Goal: Task Accomplishment & Management: Manage account settings

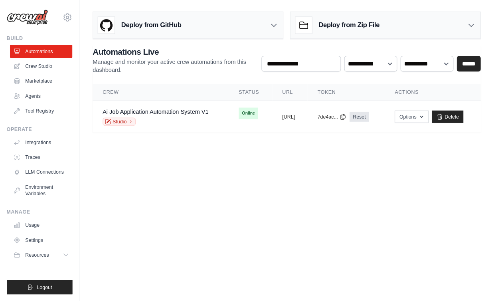
scroll to position [2, 0]
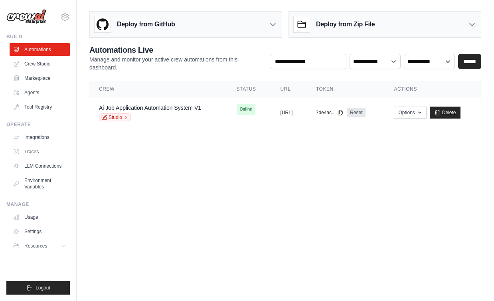
click at [171, 109] on link "Ai Job Application Automation System V1" at bounding box center [150, 108] width 102 height 6
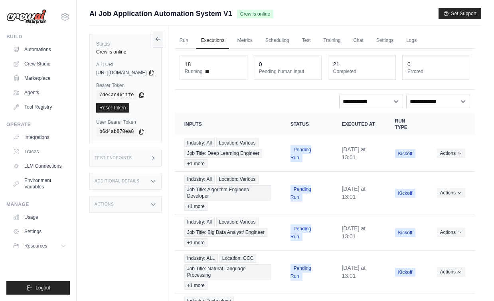
click at [457, 158] on button "Actions" at bounding box center [451, 154] width 28 height 10
click at [431, 187] on button "Delete" at bounding box center [440, 180] width 51 height 13
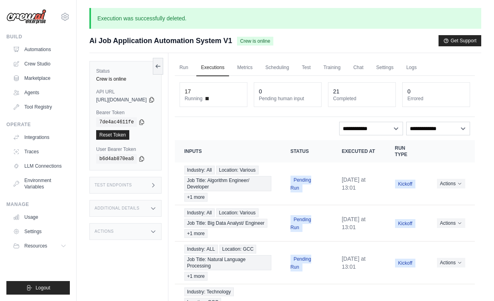
click at [456, 189] on button "Actions" at bounding box center [451, 184] width 28 height 10
click at [433, 216] on button "Delete" at bounding box center [440, 210] width 51 height 13
click at [461, 226] on icon "Actions for execution" at bounding box center [460, 223] width 5 height 5
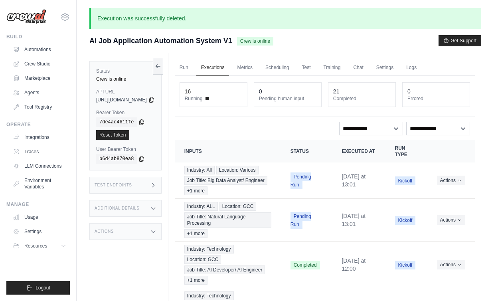
click at [463, 185] on button "Actions" at bounding box center [451, 181] width 28 height 10
click at [438, 214] on button "Delete" at bounding box center [440, 207] width 51 height 13
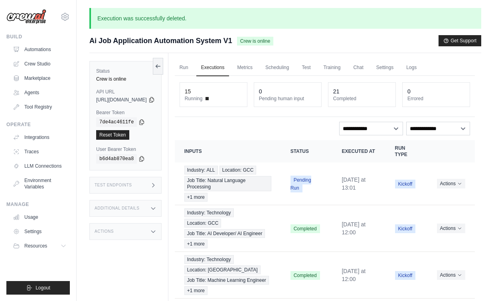
click at [460, 185] on icon "Actions for execution" at bounding box center [460, 183] width 5 height 5
click at [434, 209] on button "Delete" at bounding box center [440, 210] width 51 height 13
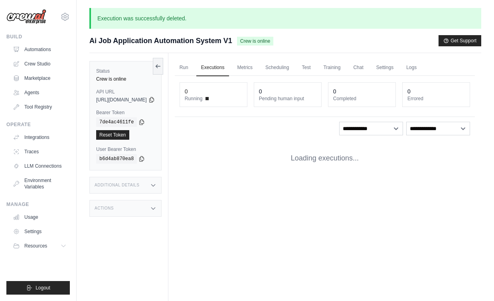
click at [434, 212] on div "Run Executions Metrics Scheduling Test Training Chat Settings Logs 0 Running 0 …" at bounding box center [325, 203] width 313 height 301
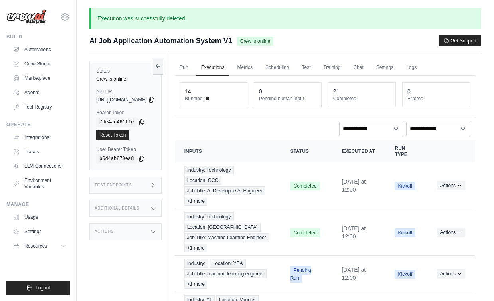
click at [462, 188] on icon "Actions for execution" at bounding box center [460, 185] width 5 height 5
click at [428, 216] on button "Delete" at bounding box center [440, 212] width 51 height 13
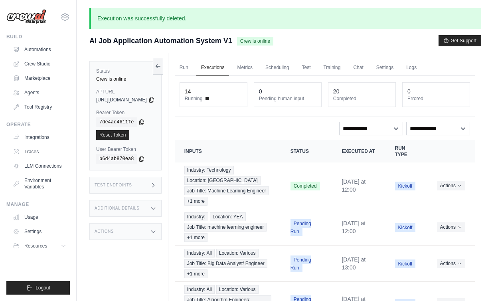
click at [459, 188] on icon "Actions for execution" at bounding box center [460, 185] width 5 height 5
click at [431, 216] on button "Delete" at bounding box center [440, 212] width 51 height 13
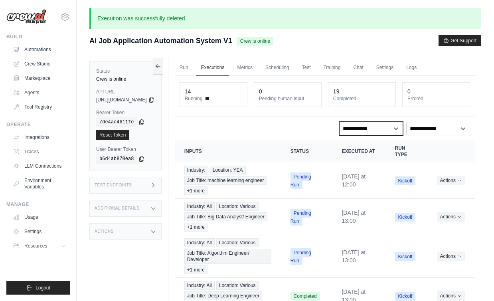
click at [398, 129] on select "**********" at bounding box center [371, 129] width 64 height 14
click at [458, 183] on icon "Actions for execution" at bounding box center [460, 180] width 5 height 5
click at [433, 211] on button "Delete" at bounding box center [440, 207] width 51 height 13
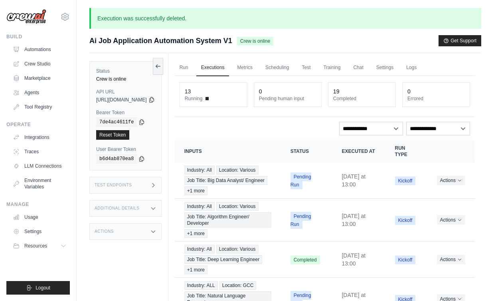
click at [462, 183] on icon "Actions for execution" at bounding box center [460, 180] width 5 height 5
click at [430, 214] on button "Delete" at bounding box center [440, 207] width 51 height 13
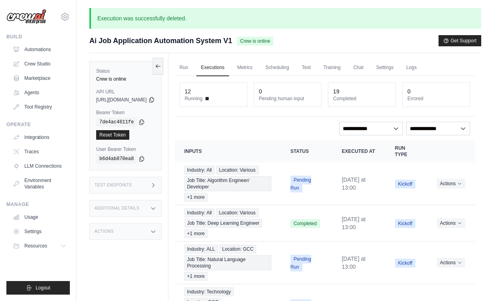
click at [460, 185] on icon "Actions for execution" at bounding box center [459, 184] width 3 height 2
click at [453, 189] on button "Actions" at bounding box center [451, 184] width 28 height 10
click at [431, 217] on button "Delete" at bounding box center [440, 210] width 51 height 13
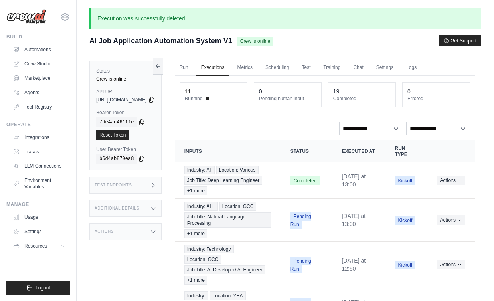
click at [457, 185] on button "Actions" at bounding box center [451, 181] width 28 height 10
click at [432, 214] on button "Delete" at bounding box center [440, 207] width 51 height 13
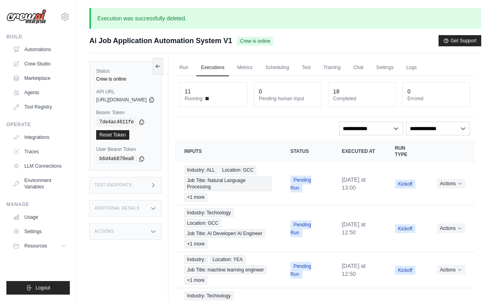
click at [462, 185] on icon "Actions for execution" at bounding box center [460, 183] width 5 height 5
click at [431, 210] on button "Delete" at bounding box center [440, 210] width 51 height 13
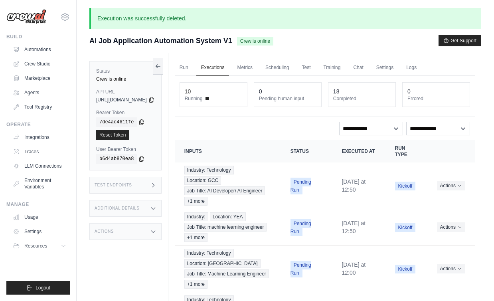
click at [454, 191] on button "Actions" at bounding box center [451, 186] width 28 height 10
click at [432, 219] on button "Delete" at bounding box center [440, 212] width 51 height 13
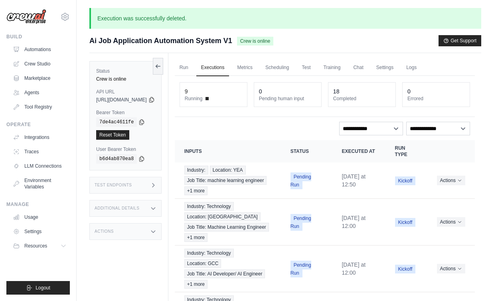
click at [460, 183] on icon "Actions for execution" at bounding box center [460, 180] width 5 height 5
click at [434, 210] on button "Delete" at bounding box center [440, 207] width 51 height 13
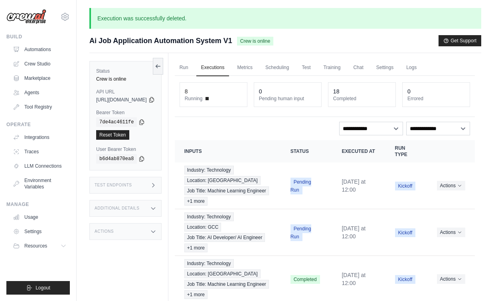
click at [459, 187] on icon "Actions for execution" at bounding box center [460, 185] width 5 height 5
click at [432, 216] on button "Delete" at bounding box center [440, 212] width 51 height 13
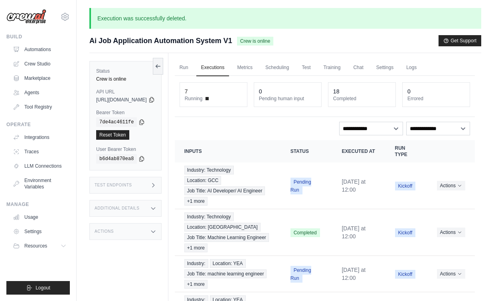
click at [460, 188] on icon "Actions for execution" at bounding box center [460, 185] width 5 height 5
click at [430, 217] on button "Delete" at bounding box center [440, 212] width 51 height 13
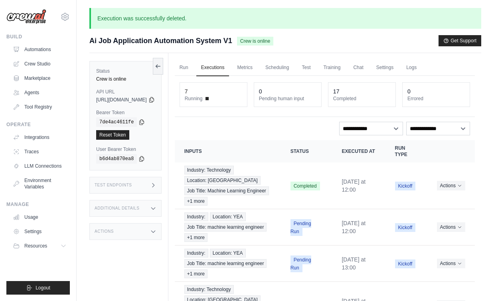
click at [459, 188] on icon "Actions for execution" at bounding box center [460, 185] width 5 height 5
click at [439, 216] on button "Delete" at bounding box center [440, 212] width 51 height 13
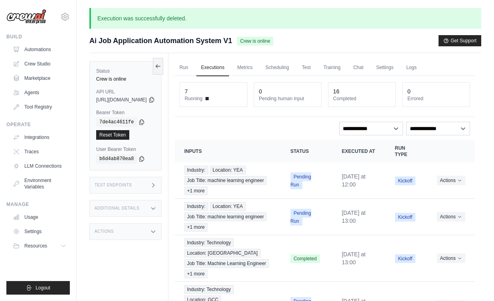
click at [461, 182] on icon "Actions for execution" at bounding box center [460, 180] width 5 height 5
click at [438, 210] on button "Delete" at bounding box center [440, 207] width 51 height 13
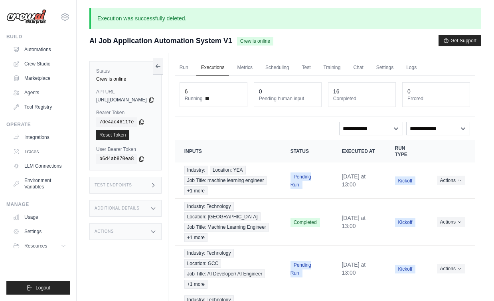
click at [460, 182] on icon "Actions for execution" at bounding box center [459, 181] width 3 height 2
click at [435, 210] on button "Delete" at bounding box center [440, 207] width 51 height 13
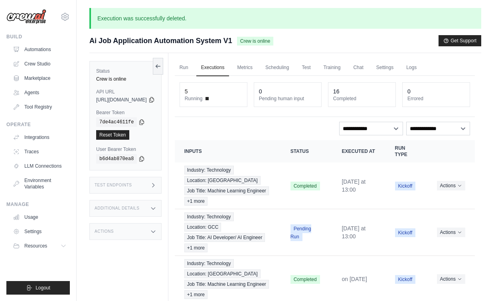
click at [462, 188] on icon "Actions for execution" at bounding box center [460, 185] width 5 height 5
click at [431, 216] on button "Delete" at bounding box center [440, 212] width 51 height 13
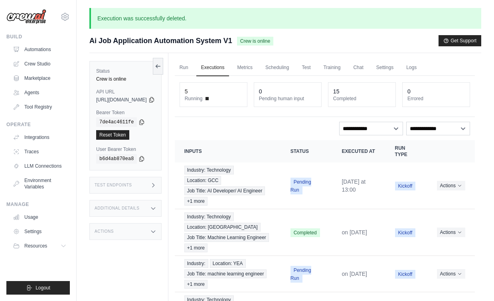
click at [458, 188] on icon "Actions for execution" at bounding box center [460, 185] width 5 height 5
click at [429, 216] on button "Delete" at bounding box center [440, 212] width 51 height 13
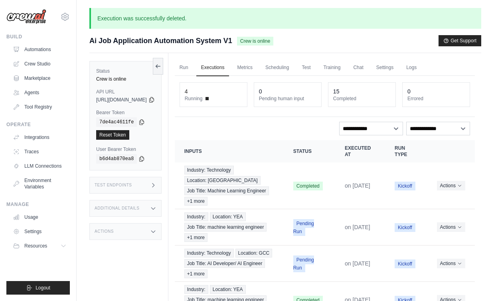
click at [462, 188] on icon "Actions for execution" at bounding box center [460, 185] width 5 height 5
click at [430, 217] on button "Delete" at bounding box center [440, 212] width 51 height 13
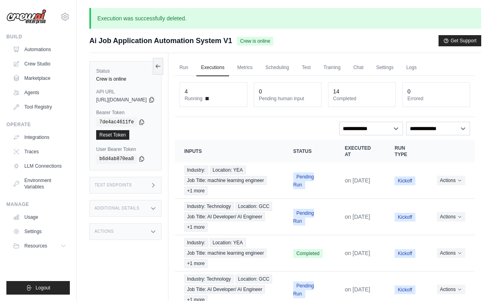
click at [457, 185] on button "Actions" at bounding box center [451, 181] width 28 height 10
click at [428, 212] on button "Delete" at bounding box center [440, 207] width 51 height 13
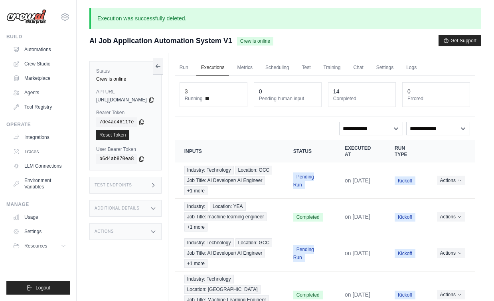
click at [460, 182] on icon "Actions for execution" at bounding box center [459, 181] width 3 height 2
click at [434, 214] on button "Delete" at bounding box center [440, 207] width 51 height 13
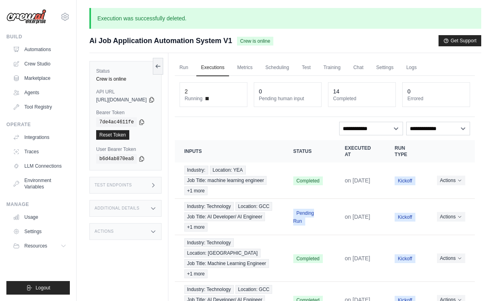
click at [456, 185] on button "Actions" at bounding box center [451, 181] width 28 height 10
click at [433, 208] on button "Delete" at bounding box center [440, 207] width 51 height 13
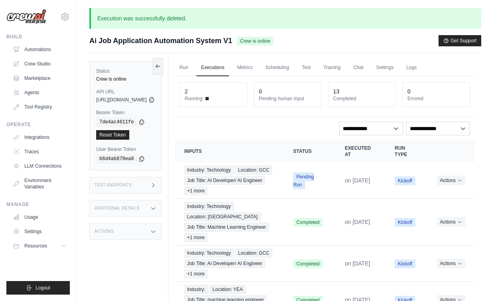
click at [460, 183] on icon "Actions for execution" at bounding box center [460, 180] width 5 height 5
click at [430, 214] on button "Delete" at bounding box center [440, 207] width 51 height 13
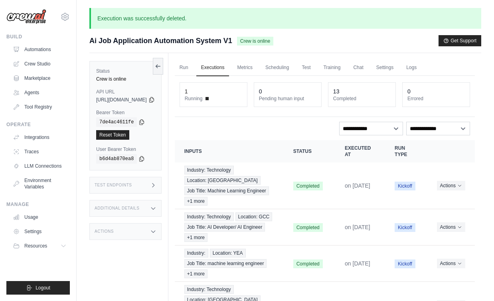
click at [458, 188] on icon "Actions for execution" at bounding box center [460, 185] width 5 height 5
click at [431, 216] on button "Delete" at bounding box center [440, 212] width 51 height 13
click at [431, 214] on button "Delete" at bounding box center [440, 212] width 51 height 13
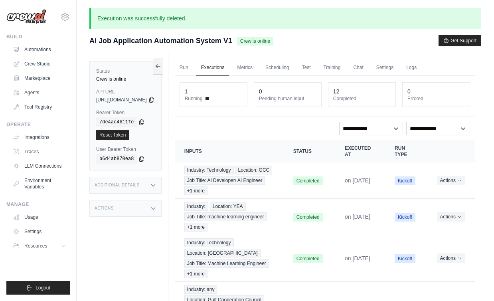
click at [461, 182] on icon "Actions for execution" at bounding box center [459, 181] width 3 height 2
click at [430, 214] on button "Delete" at bounding box center [440, 207] width 51 height 13
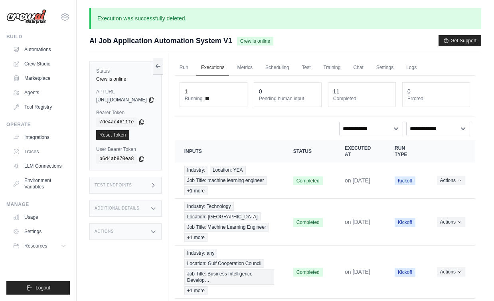
click at [450, 184] on button "Actions" at bounding box center [451, 181] width 28 height 10
click at [432, 209] on button "Delete" at bounding box center [440, 207] width 51 height 13
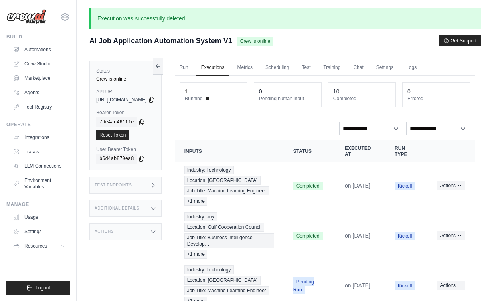
click at [456, 190] on button "Actions" at bounding box center [451, 186] width 28 height 10
click at [459, 187] on icon "Actions for execution" at bounding box center [460, 185] width 5 height 5
click at [431, 218] on button "Delete" at bounding box center [440, 212] width 51 height 13
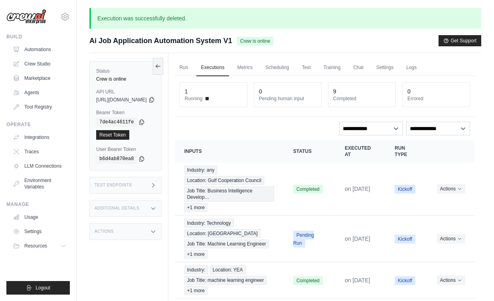
click at [456, 193] on button "Actions" at bounding box center [451, 189] width 28 height 10
click at [431, 217] on button "Delete" at bounding box center [440, 216] width 51 height 13
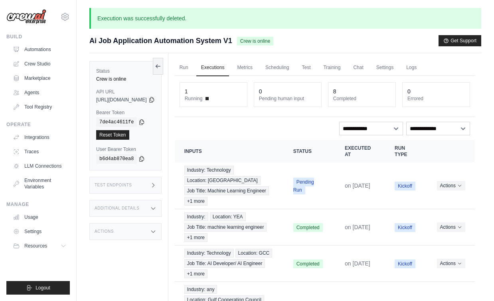
click at [454, 189] on button "Actions" at bounding box center [451, 186] width 28 height 10
click at [431, 217] on button "Delete" at bounding box center [440, 212] width 51 height 13
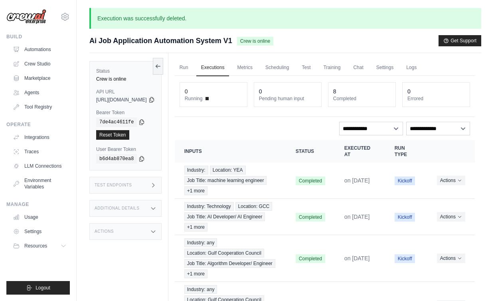
click at [458, 185] on button "Actions" at bounding box center [451, 181] width 28 height 10
click at [429, 211] on button "Delete" at bounding box center [440, 207] width 51 height 13
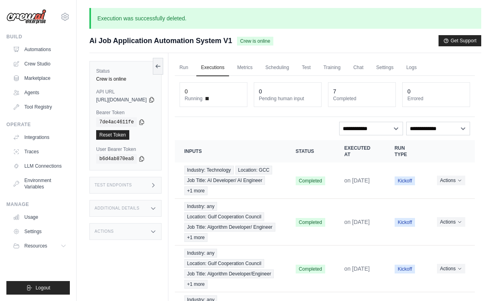
click at [461, 183] on icon "Actions for execution" at bounding box center [460, 180] width 5 height 5
click at [433, 214] on button "Delete" at bounding box center [440, 207] width 51 height 13
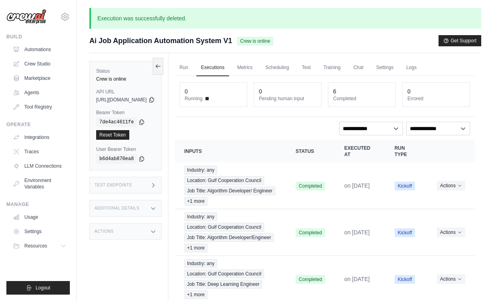
click at [461, 191] on button "Actions" at bounding box center [451, 186] width 28 height 10
click at [428, 219] on button "Delete" at bounding box center [440, 212] width 51 height 13
click at [459, 188] on icon "Actions for execution" at bounding box center [460, 185] width 5 height 5
click at [434, 217] on button "Delete" at bounding box center [440, 212] width 51 height 13
click at [460, 187] on icon "Actions for execution" at bounding box center [459, 186] width 3 height 2
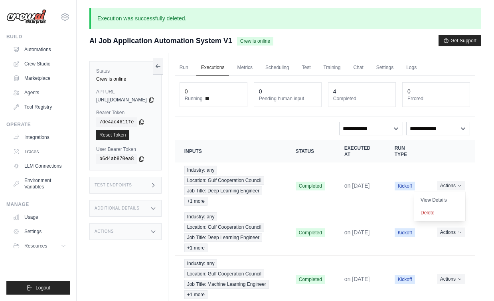
click at [433, 216] on button "Delete" at bounding box center [440, 212] width 51 height 13
click at [460, 187] on icon "Actions for execution" at bounding box center [459, 186] width 3 height 2
click at [430, 218] on button "Delete" at bounding box center [440, 212] width 51 height 13
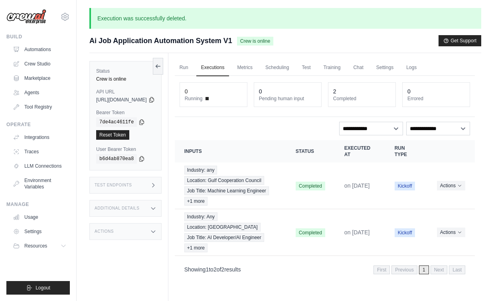
click at [462, 191] on button "Actions" at bounding box center [451, 186] width 28 height 10
click at [433, 218] on button "Delete" at bounding box center [440, 212] width 51 height 13
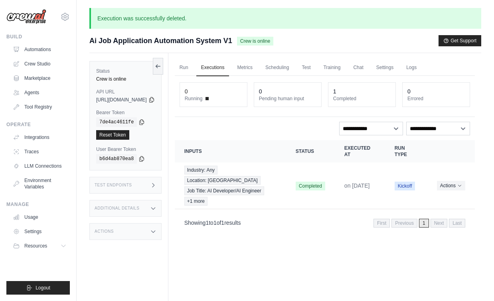
click at [458, 185] on icon "Actions for execution" at bounding box center [460, 185] width 5 height 5
click at [433, 211] on button "Delete" at bounding box center [440, 212] width 51 height 13
